Goal: Task Accomplishment & Management: Complete application form

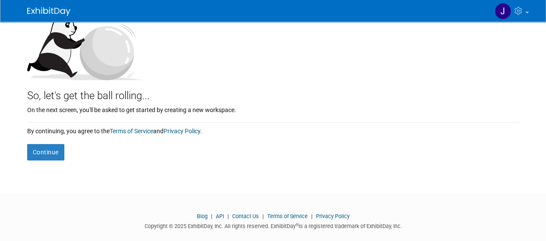
scroll to position [103, 0]
click at [46, 152] on button "Continue" at bounding box center [45, 152] width 37 height 16
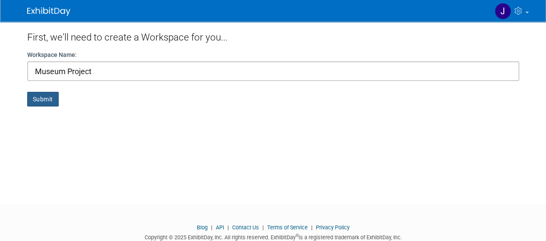
type input "Museum Project"
click at [44, 99] on button "Submit" at bounding box center [42, 99] width 31 height 15
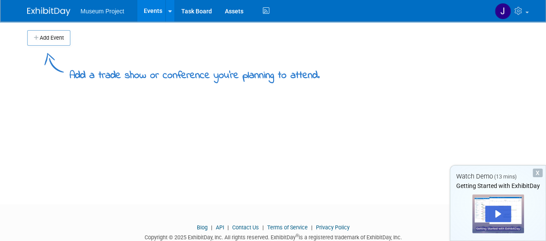
scroll to position [23, 0]
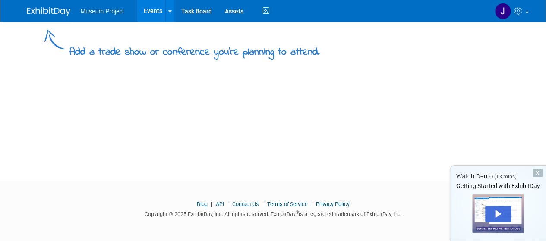
click at [539, 173] on div "X" at bounding box center [537, 173] width 10 height 9
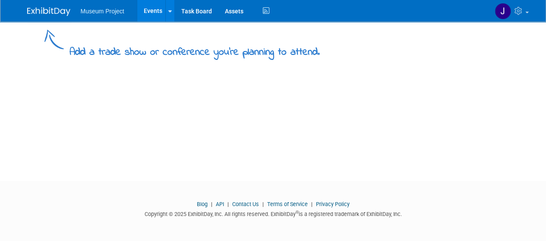
scroll to position [0, 0]
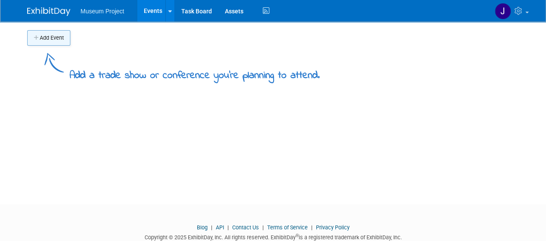
click at [38, 42] on button "Add Event" at bounding box center [48, 38] width 43 height 16
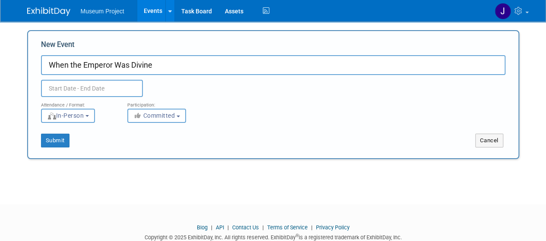
type input "When the Emperor Was Divine"
click at [92, 91] on input "text" at bounding box center [92, 88] width 102 height 17
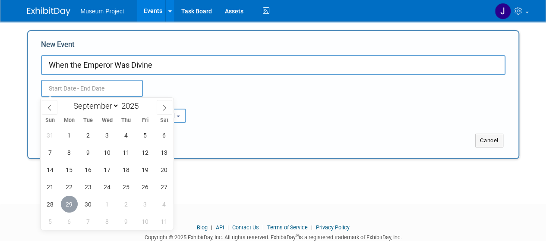
click at [68, 207] on span "29" at bounding box center [69, 204] width 17 height 17
type input "Sep 29, 2025 to Sep 29, 2025"
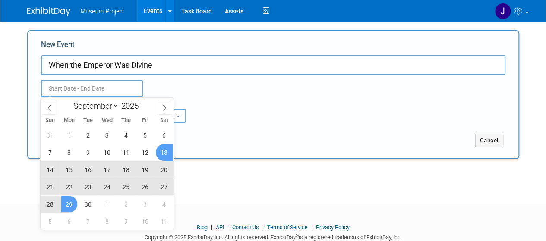
type input "Sep 29, 2025 to Sep 29, 2025"
click at [244, 177] on div "Add Event Add a trade show or conference you're planning to attend. New Event W…" at bounding box center [273, 105] width 505 height 167
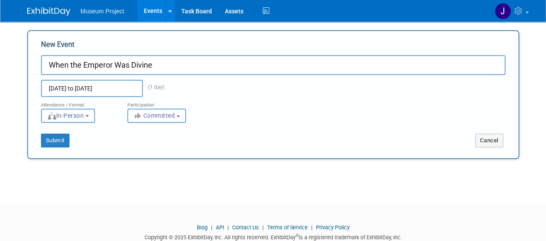
click at [83, 118] on span "In-Person" at bounding box center [65, 115] width 37 height 7
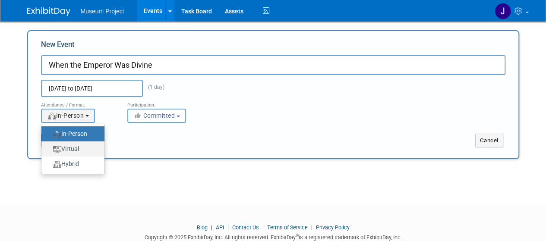
click at [76, 151] on label "Virtual" at bounding box center [71, 149] width 50 height 12
click at [49, 151] on input "Virtual" at bounding box center [47, 149] width 6 height 6
select select "2"
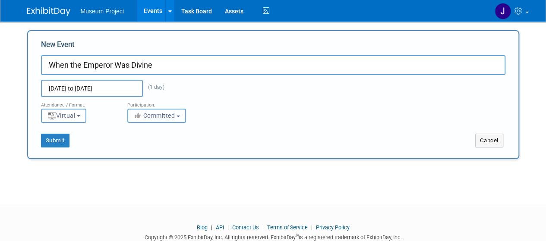
click at [176, 118] on button "Committed" at bounding box center [156, 116] width 59 height 14
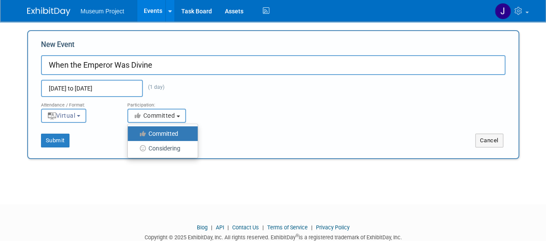
click at [176, 118] on button "Committed" at bounding box center [156, 116] width 59 height 14
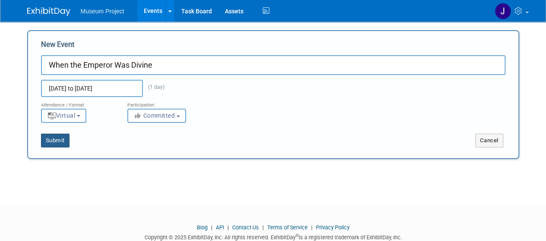
click at [60, 141] on button "Submit" at bounding box center [55, 141] width 28 height 14
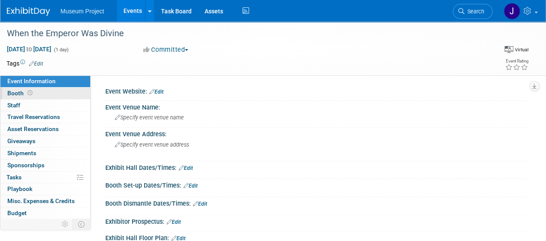
click at [15, 94] on span "Booth" at bounding box center [20, 93] width 27 height 7
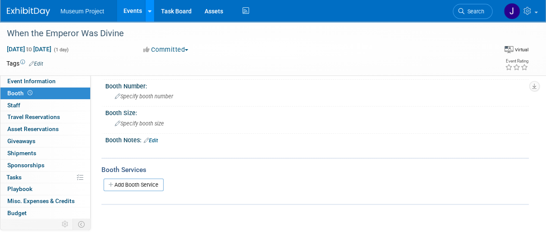
click at [151, 15] on link at bounding box center [149, 11] width 9 height 22
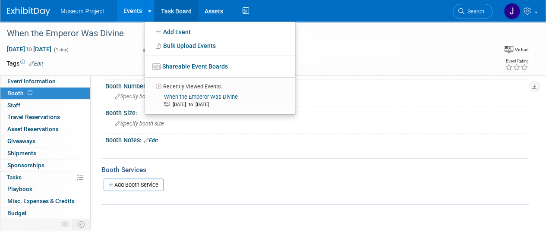
click at [182, 9] on link "Task Board" at bounding box center [176, 11] width 44 height 22
